Goal: Transaction & Acquisition: Purchase product/service

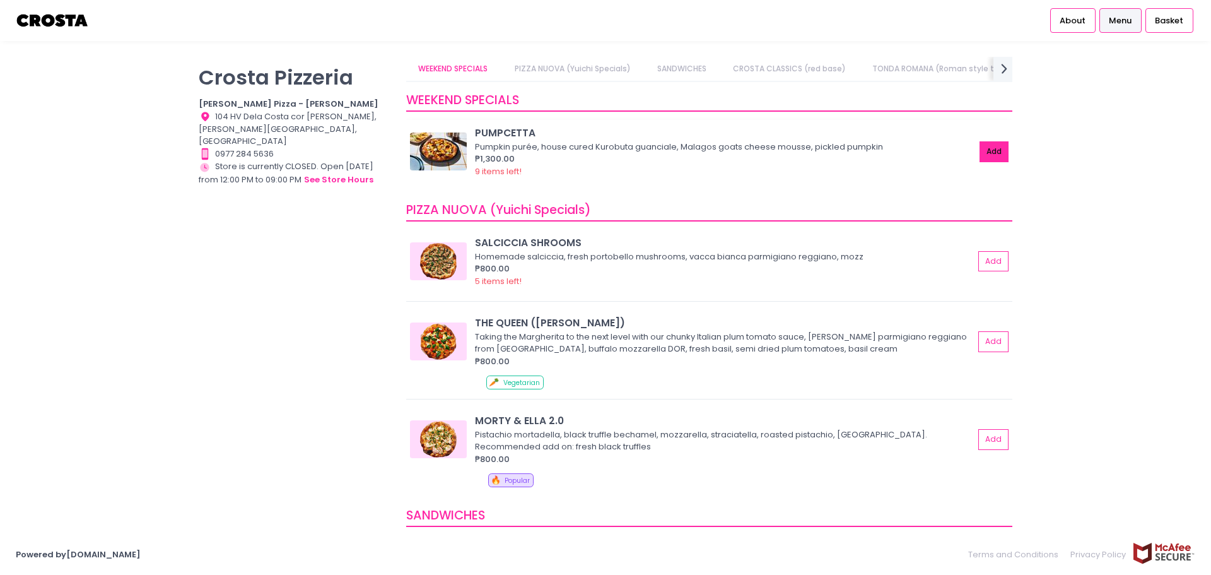
click at [980, 149] on button "Add" at bounding box center [994, 151] width 29 height 21
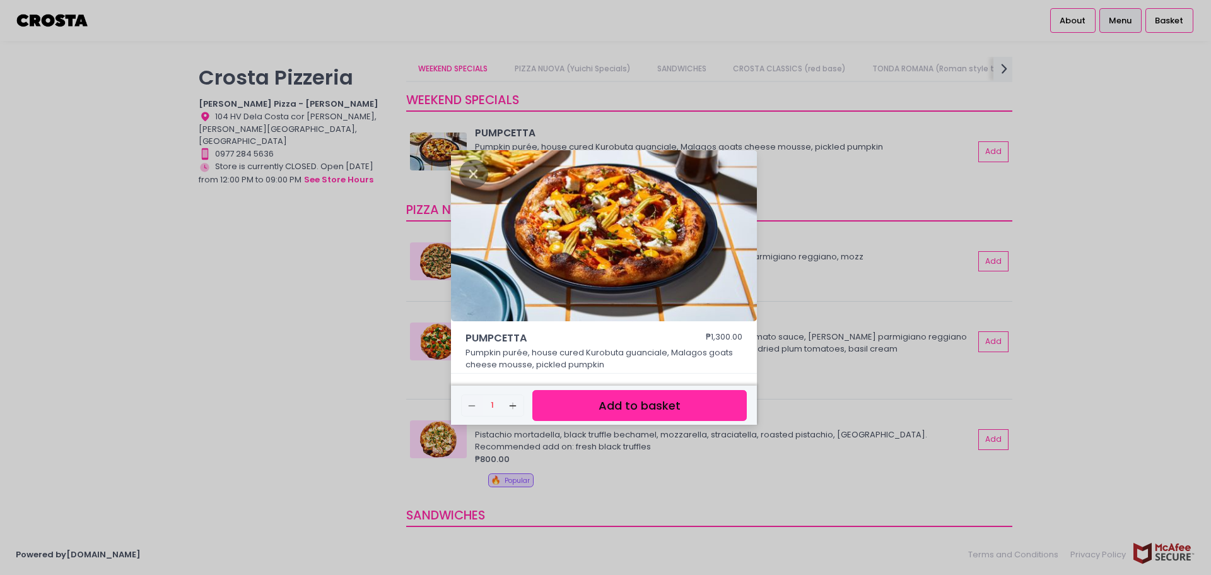
click at [696, 415] on button "Add to basket" at bounding box center [639, 405] width 214 height 31
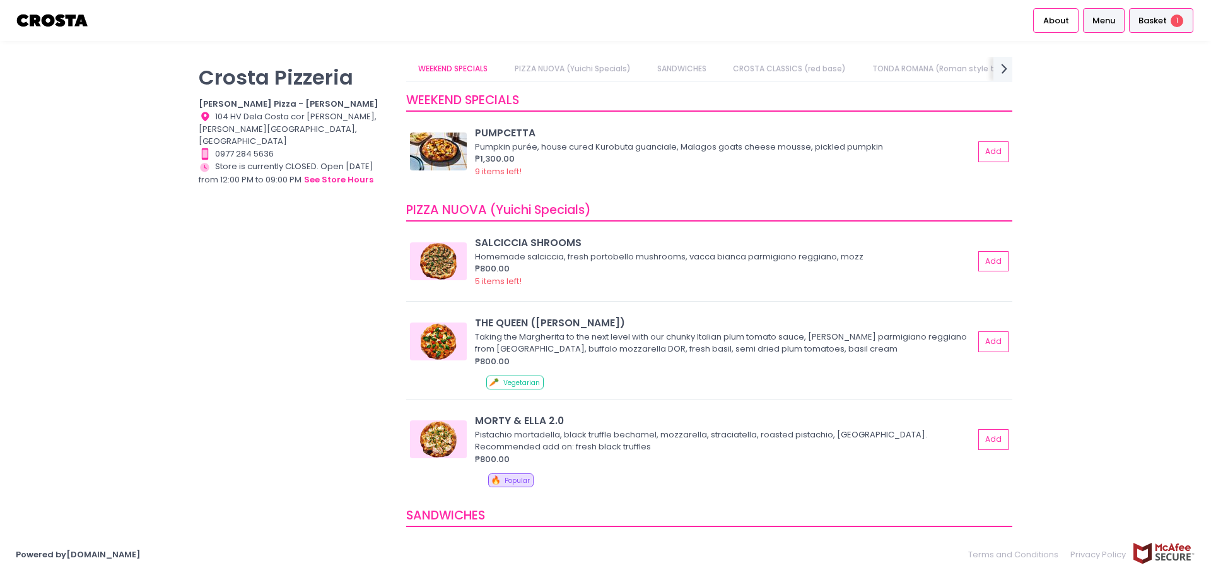
click at [1154, 27] on div "Basket 1" at bounding box center [1161, 20] width 64 height 25
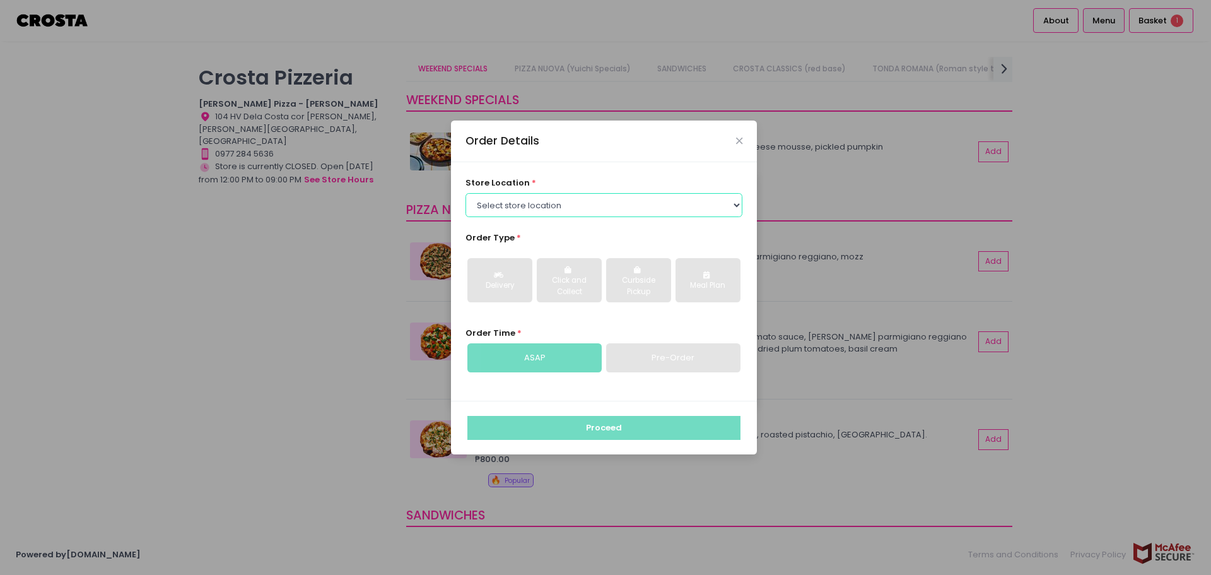
click at [583, 199] on select "Select store location [PERSON_NAME] Pizza - [PERSON_NAME] Pizza - [GEOGRAPHIC_D…" at bounding box center [604, 205] width 278 height 24
select select "65090bae48156caed44a5eb4"
click at [465, 193] on select "Select store location [PERSON_NAME] Pizza - [PERSON_NAME] Pizza - [GEOGRAPHIC_D…" at bounding box center [604, 205] width 278 height 24
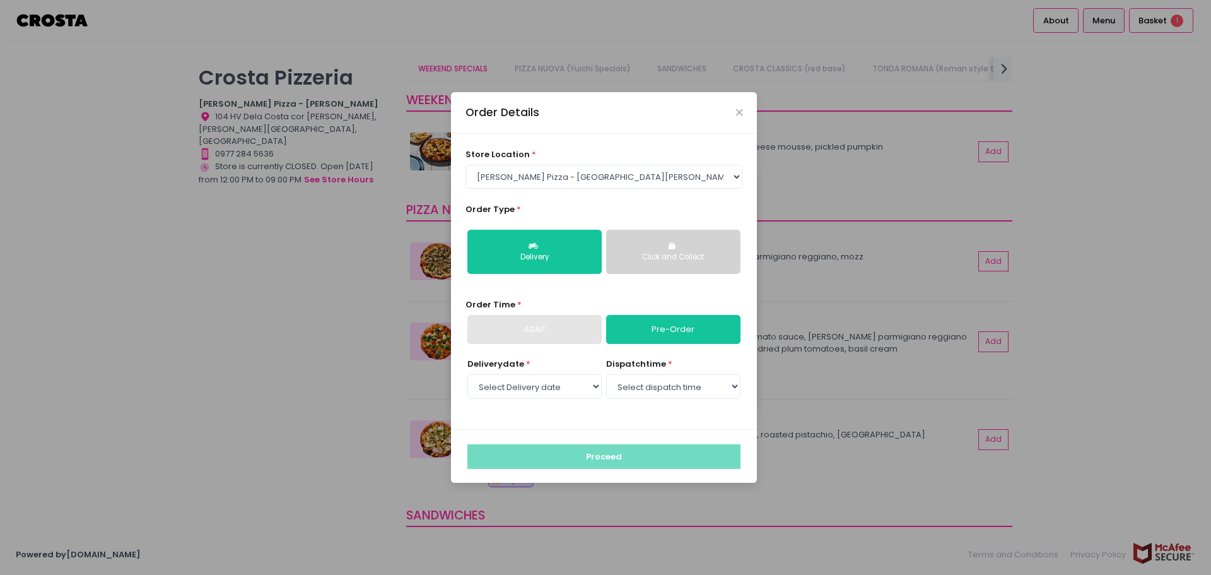
click at [711, 243] on button "Click and Collect" at bounding box center [673, 252] width 134 height 44
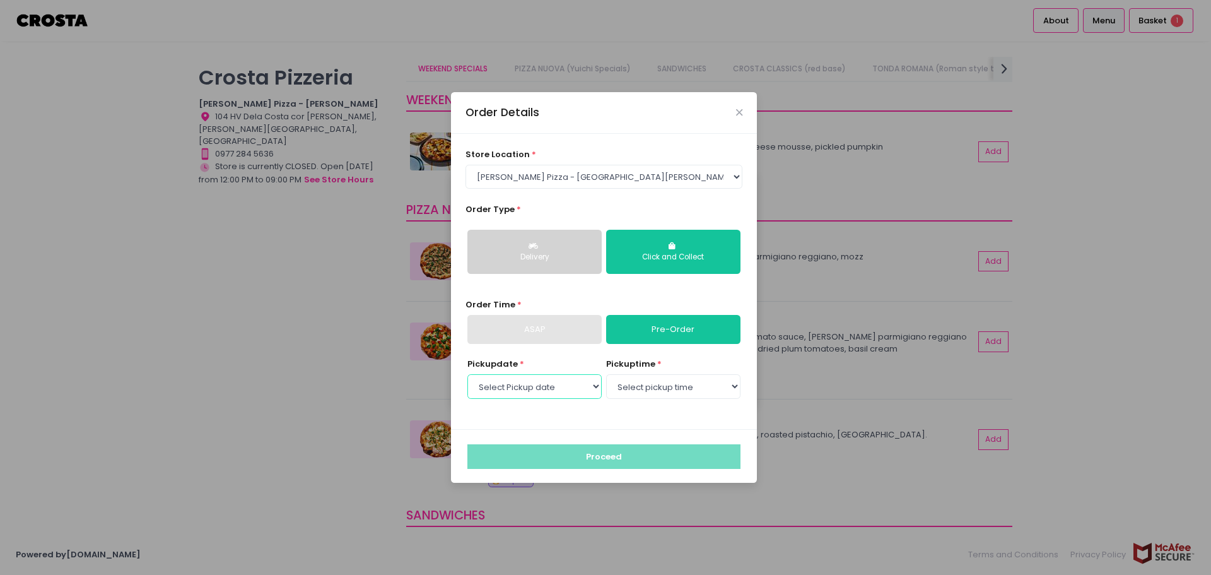
click at [578, 389] on select "Select Pickup date [DATE] [DATE] [DATE] [DATE] [DATE] [DATE]" at bounding box center [534, 386] width 134 height 24
select select "[DATE]"
click at [467, 374] on select "Select Pickup date [DATE] [DATE] [DATE] [DATE] [DATE] [DATE]" at bounding box center [534, 386] width 134 height 24
click at [627, 388] on select "Select pickup time 12:00 PM - 12:30 PM 12:30 PM - 01:00 PM 01:00 PM - 01:30 PM …" at bounding box center [673, 386] width 134 height 24
select select "14:00"
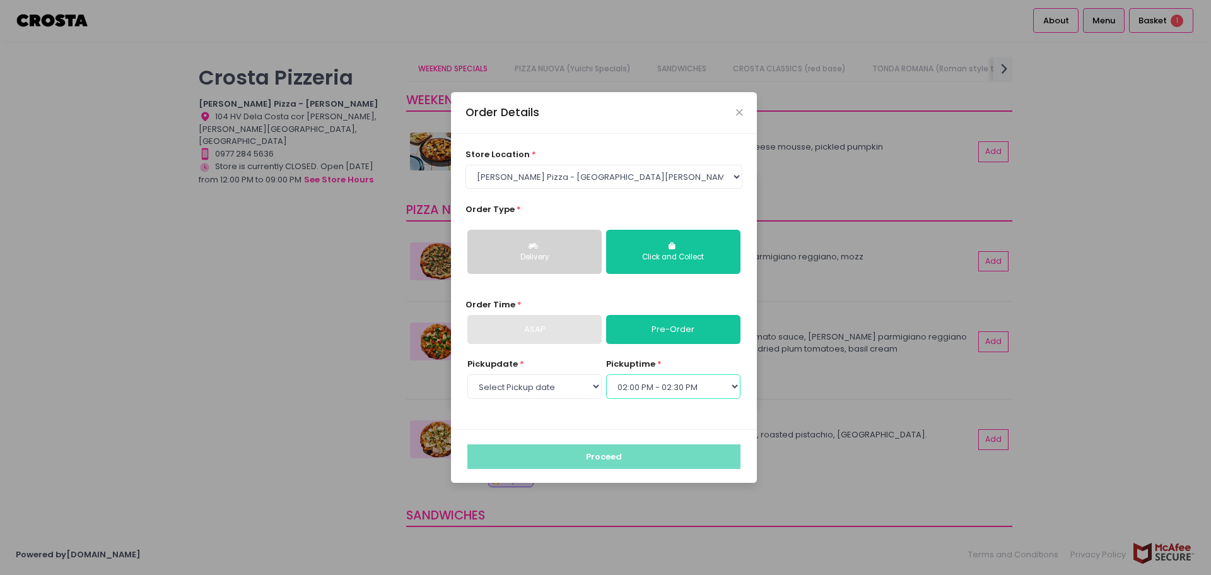
click at [606, 374] on select "Select pickup time 12:00 PM - 12:30 PM 12:30 PM - 01:00 PM 01:00 PM - 01:30 PM …" at bounding box center [673, 386] width 134 height 24
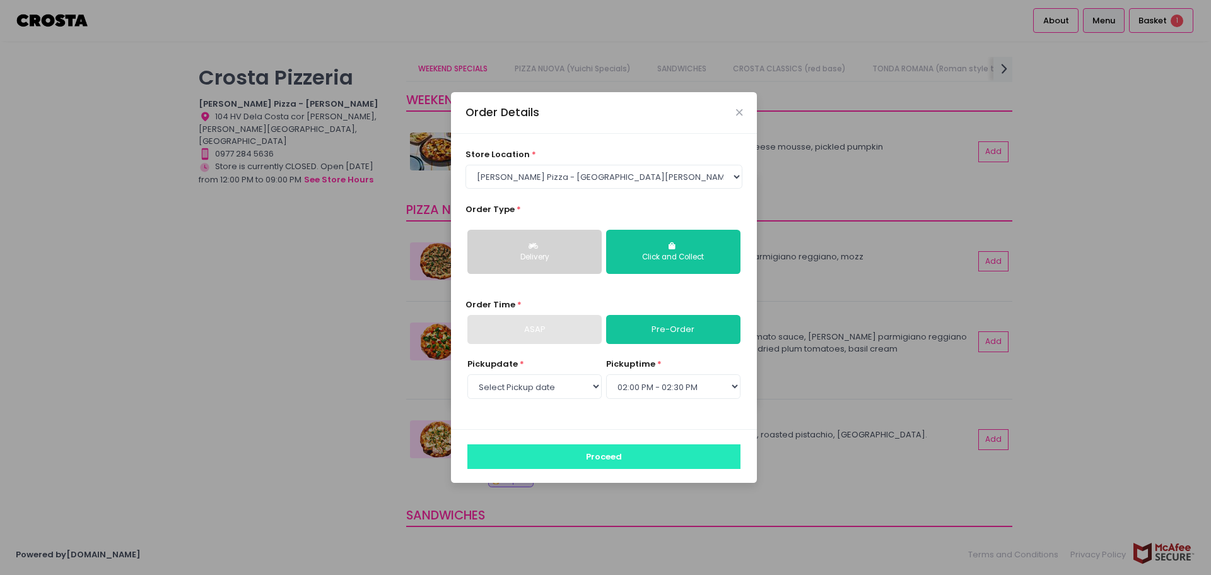
click at [638, 464] on button "Proceed" at bounding box center [603, 456] width 273 height 24
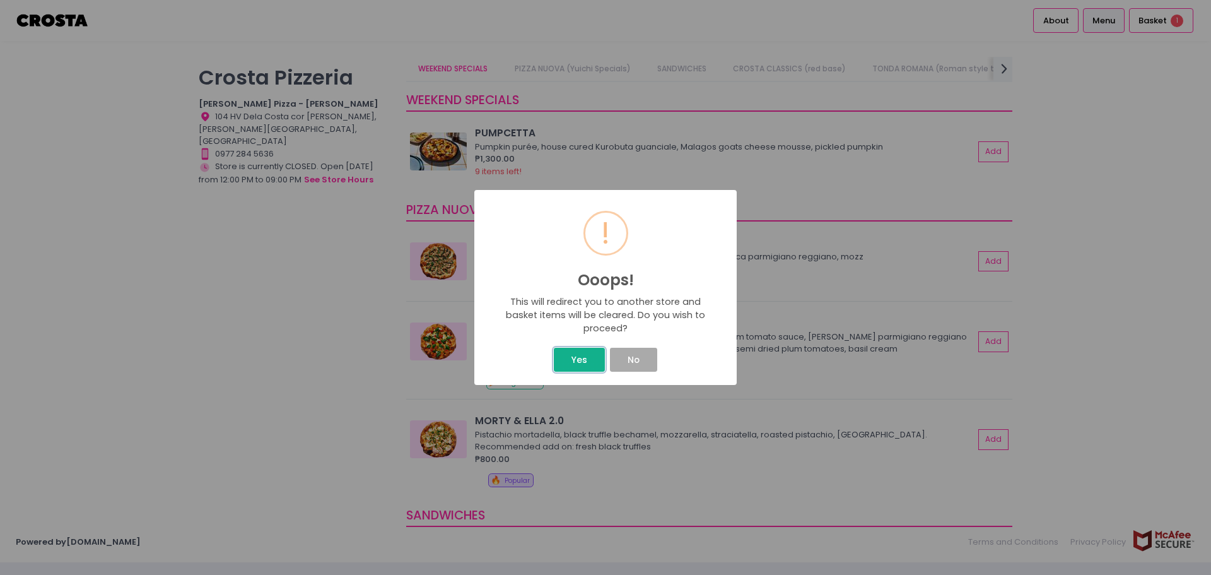
click at [578, 363] on button "Yes" at bounding box center [579, 360] width 50 height 24
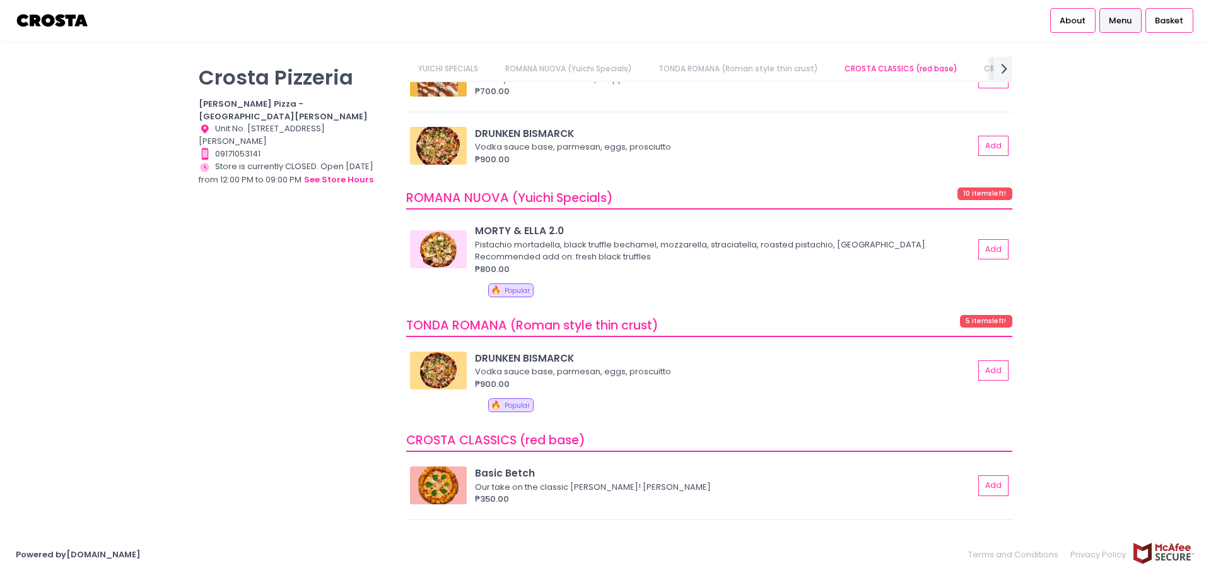
scroll to position [442, 0]
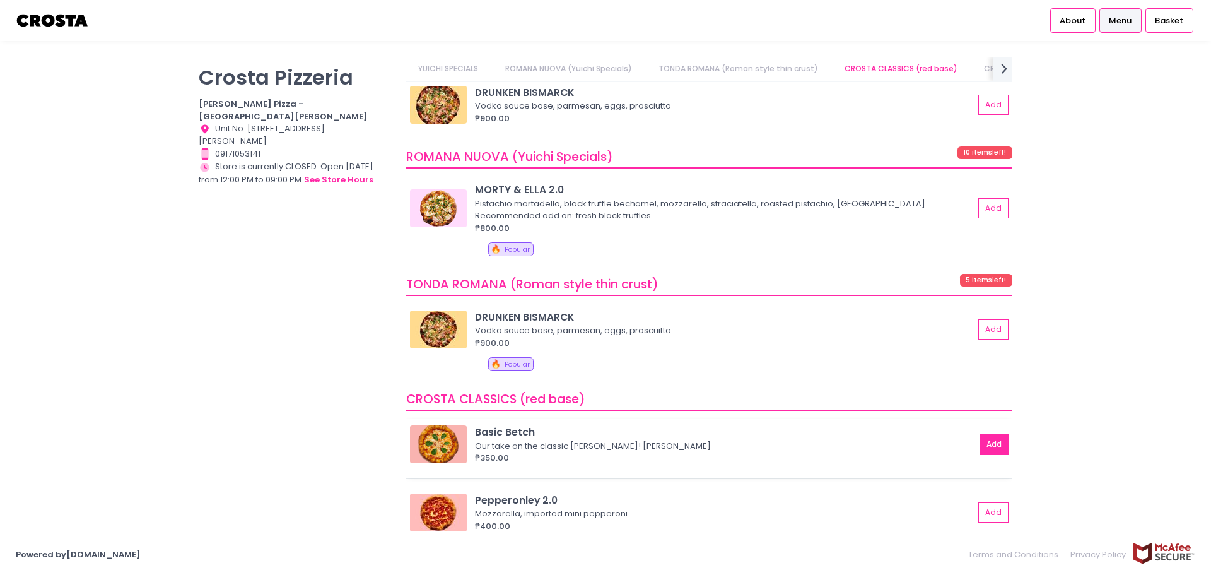
click at [994, 445] on button "Add" at bounding box center [994, 444] width 29 height 21
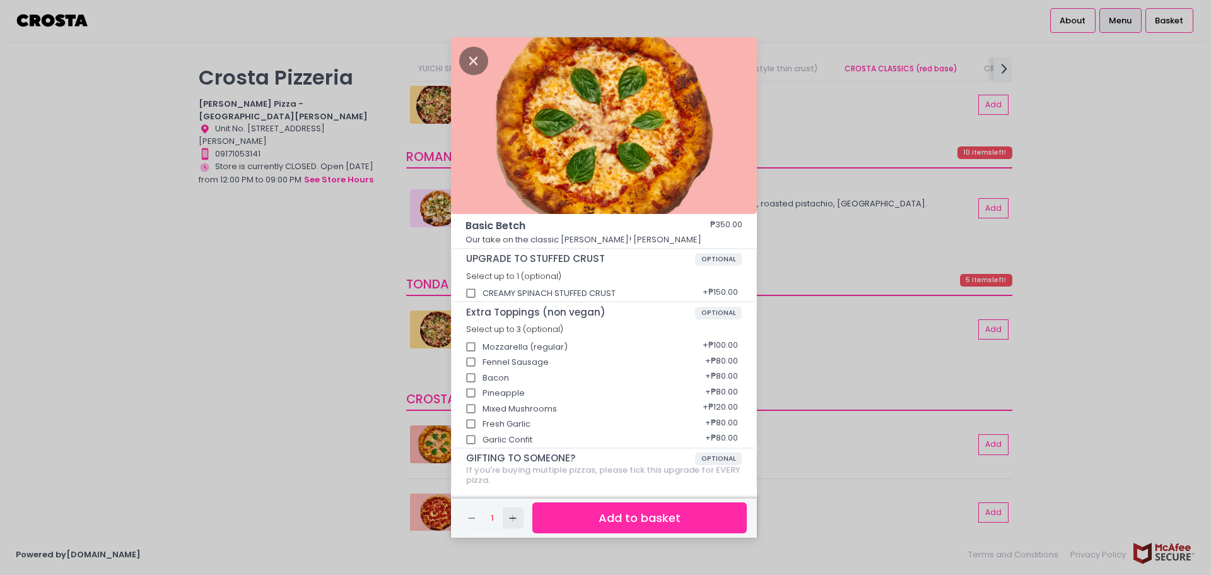
click at [521, 515] on button "Add Created with Sketch." at bounding box center [513, 517] width 21 height 21
click at [578, 520] on button "Add to basket" at bounding box center [639, 517] width 214 height 31
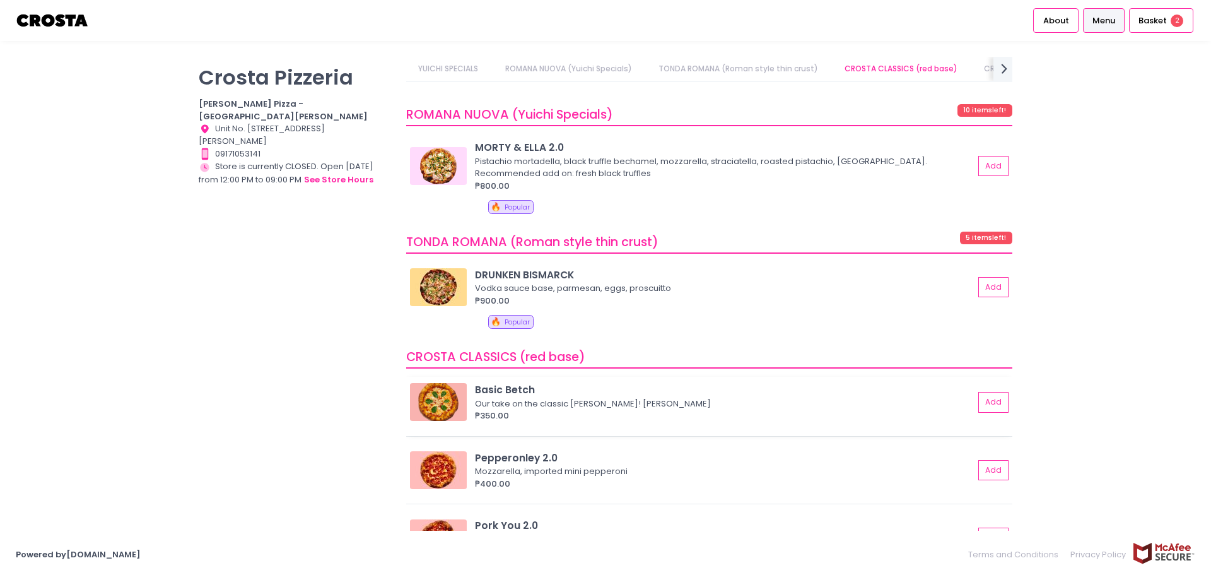
scroll to position [568, 0]
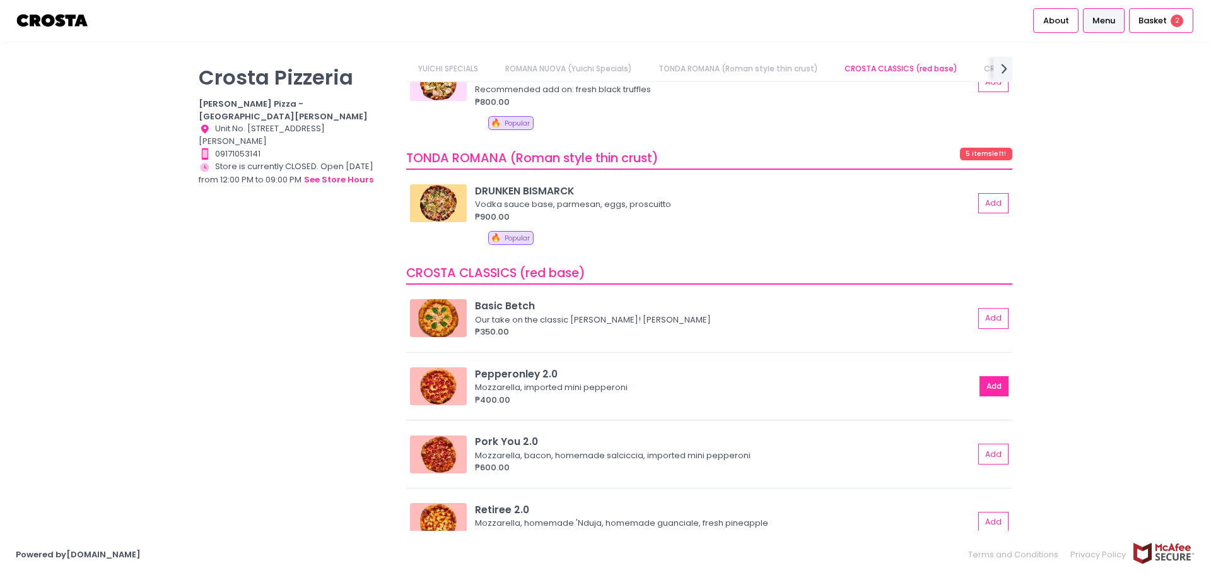
click at [984, 381] on button "Add" at bounding box center [994, 386] width 29 height 21
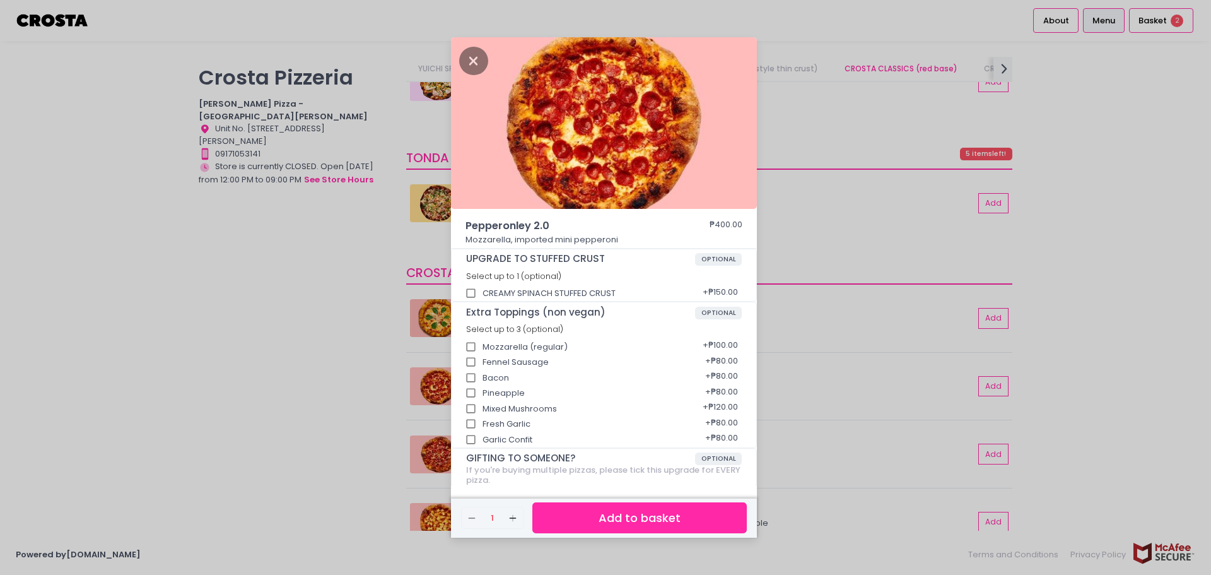
click at [581, 517] on button "Add to basket" at bounding box center [639, 517] width 214 height 31
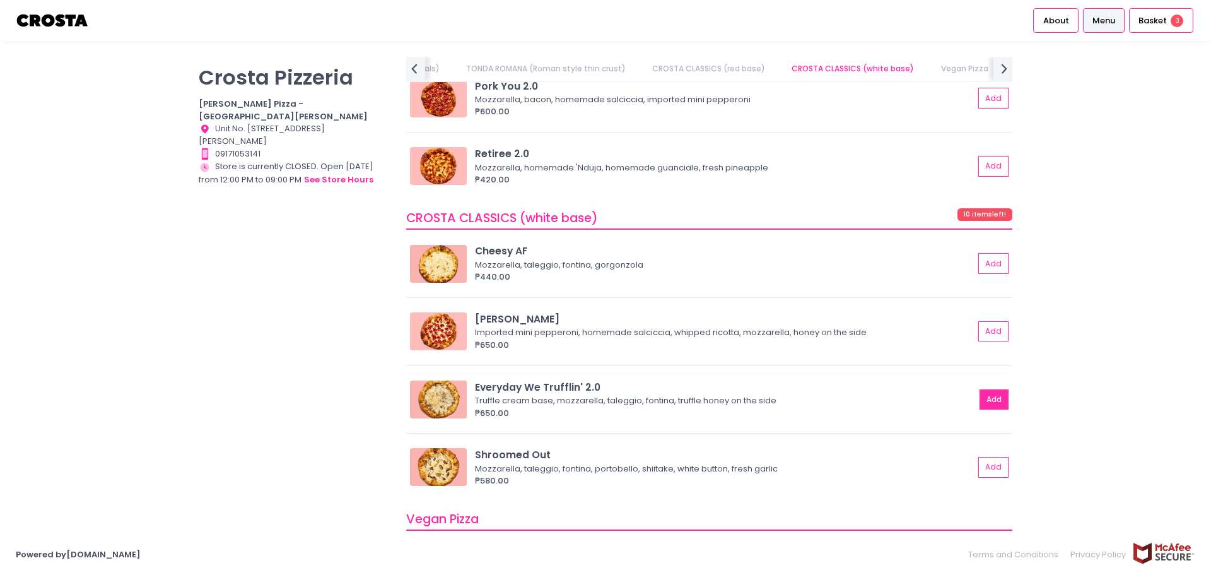
scroll to position [946, 0]
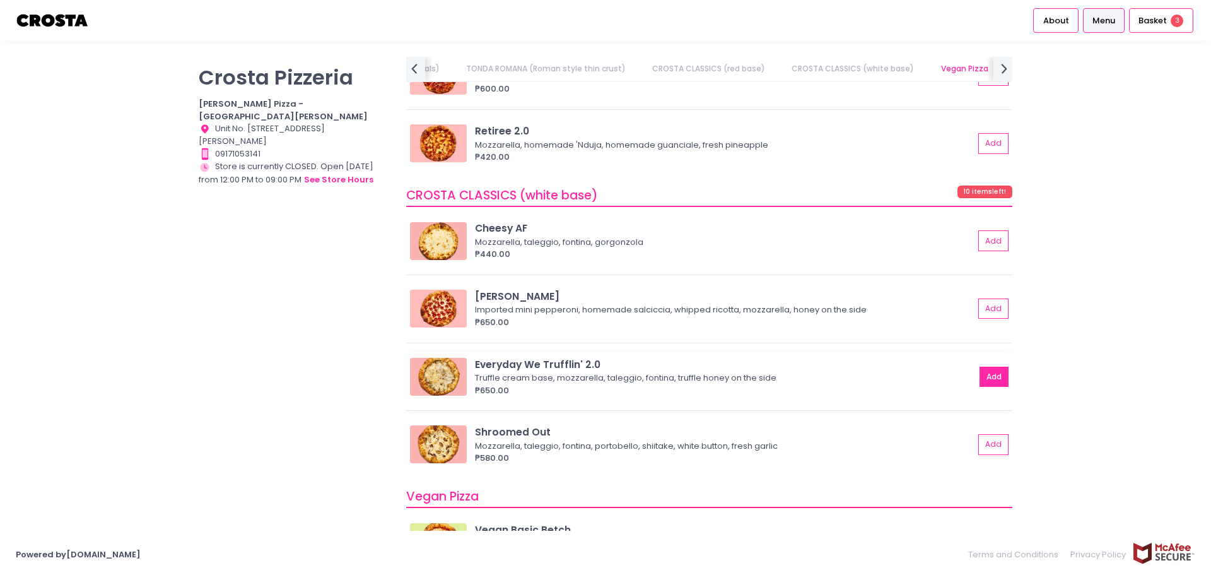
click at [987, 382] on button "Add" at bounding box center [994, 376] width 29 height 21
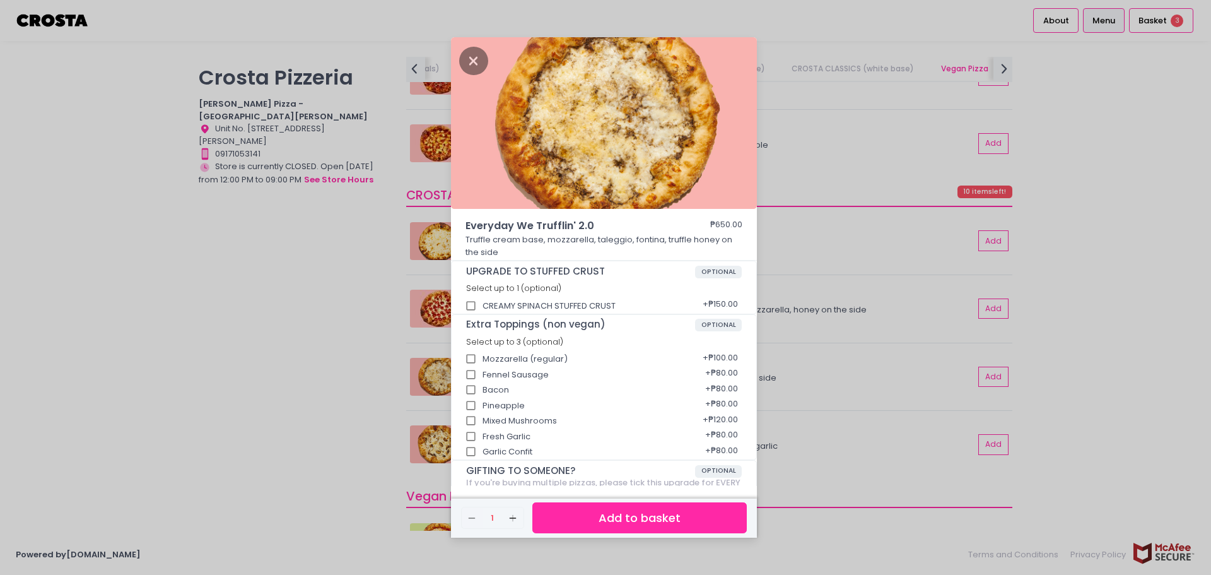
click at [667, 513] on button "Add to basket" at bounding box center [639, 517] width 214 height 31
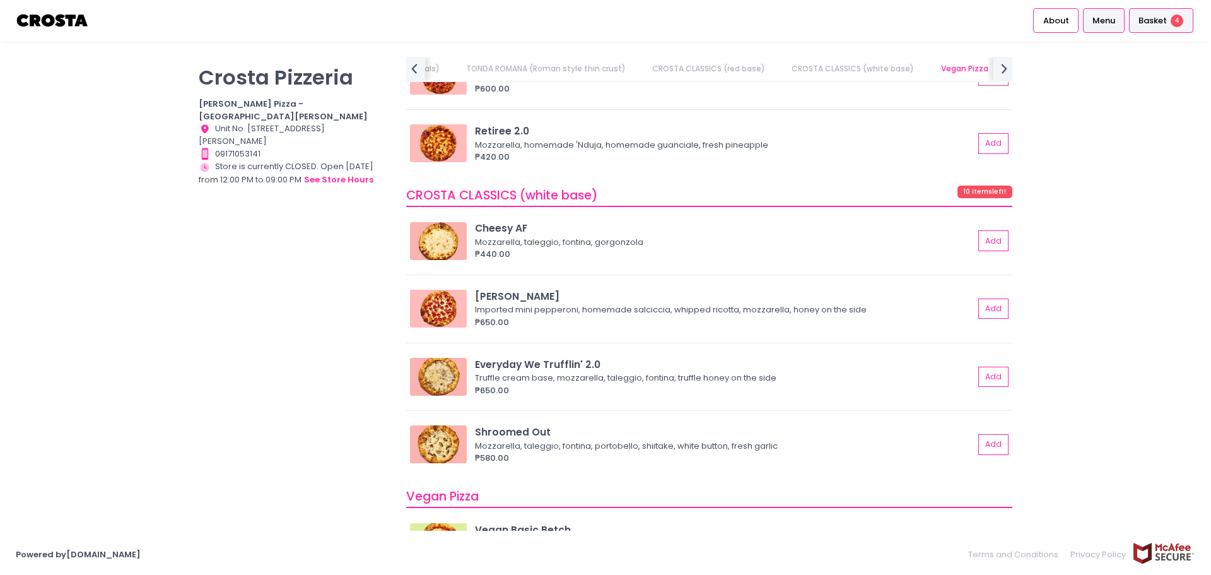
click at [1156, 18] on span "Basket" at bounding box center [1152, 21] width 28 height 13
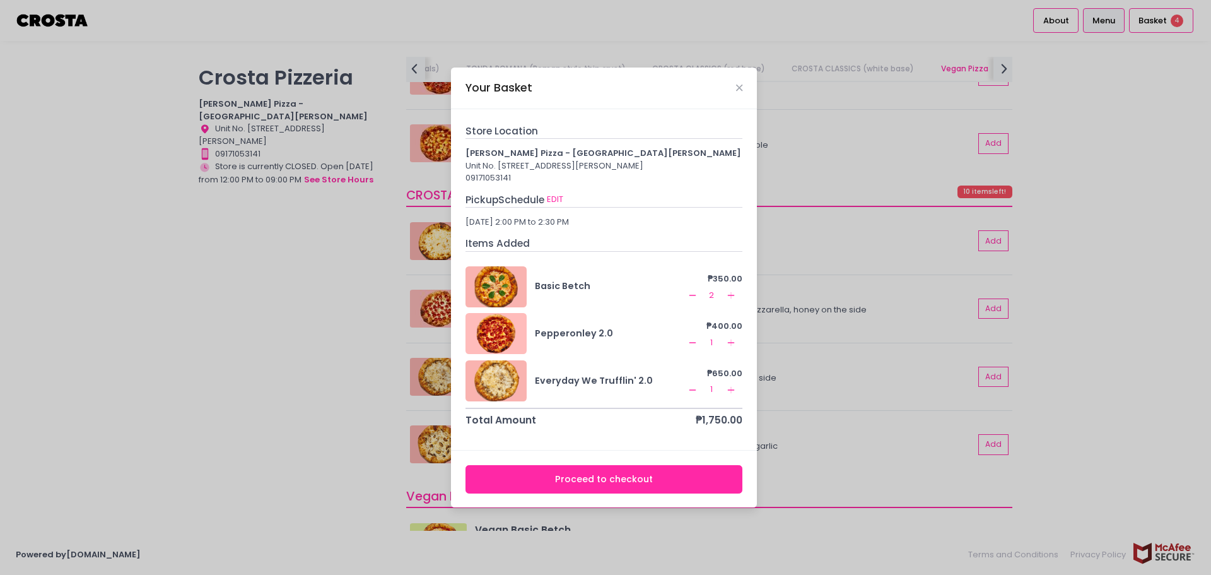
click at [1011, 386] on div "Your Basket Store Location Crosta Pizza - San Juan Unit No. OS2-002, Ground Flo…" at bounding box center [605, 287] width 1211 height 575
